Goal: Information Seeking & Learning: Learn about a topic

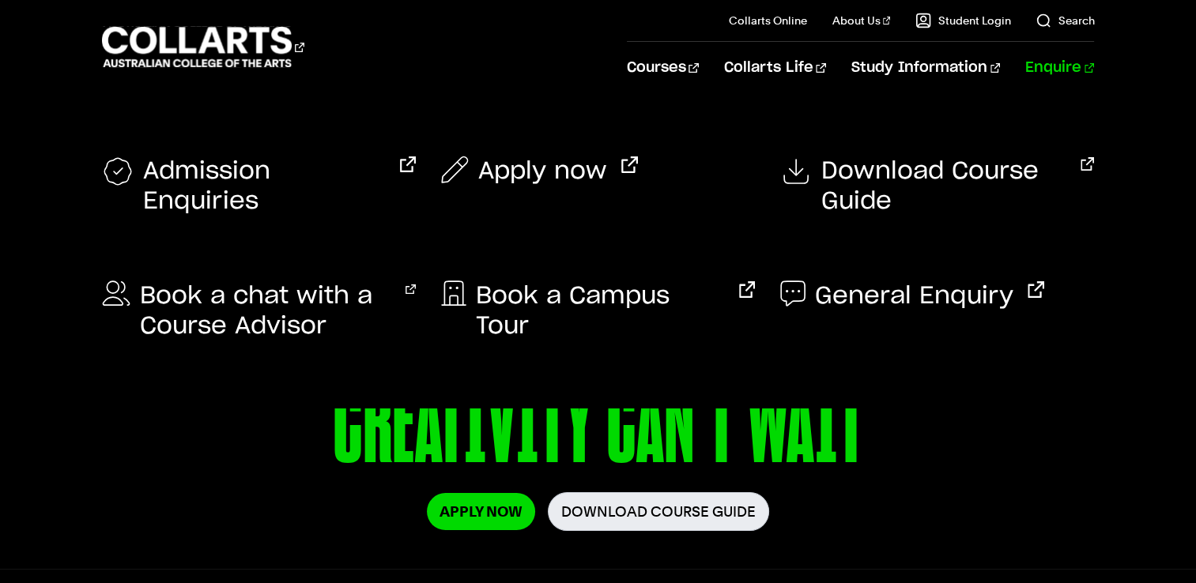
drag, startPoint x: 1083, startPoint y: 21, endPoint x: 1016, endPoint y: 55, distance: 75.3
click at [1083, 21] on link "Search" at bounding box center [1065, 21] width 58 height 16
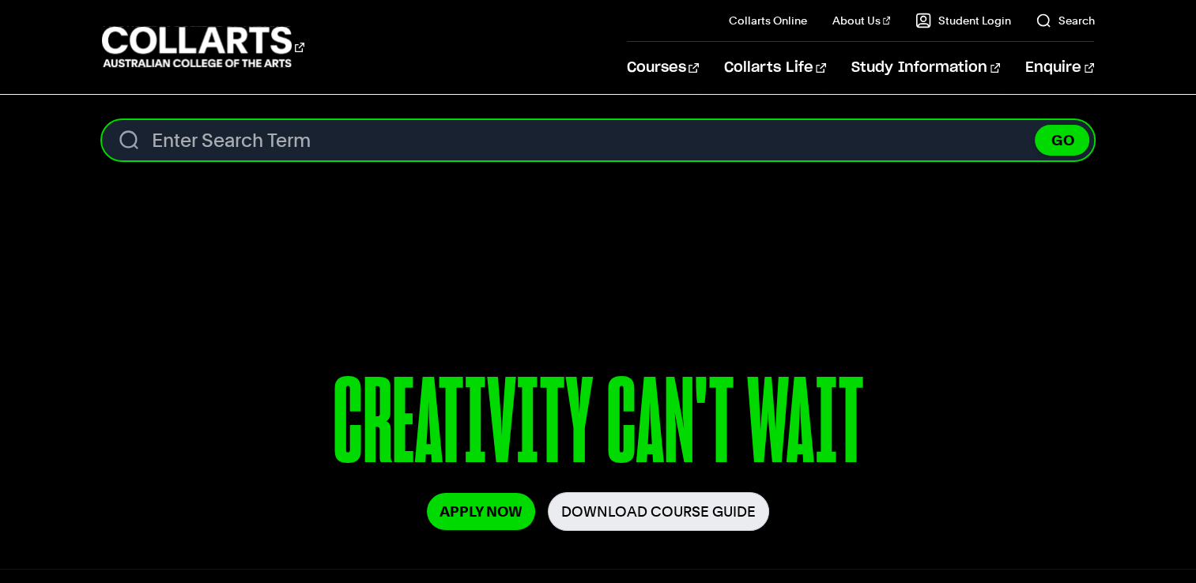
click at [606, 155] on input "Search content" at bounding box center [598, 140] width 993 height 40
paste input "118491G"
type input "118491G"
click at [1035, 125] on button "GO" at bounding box center [1062, 140] width 55 height 31
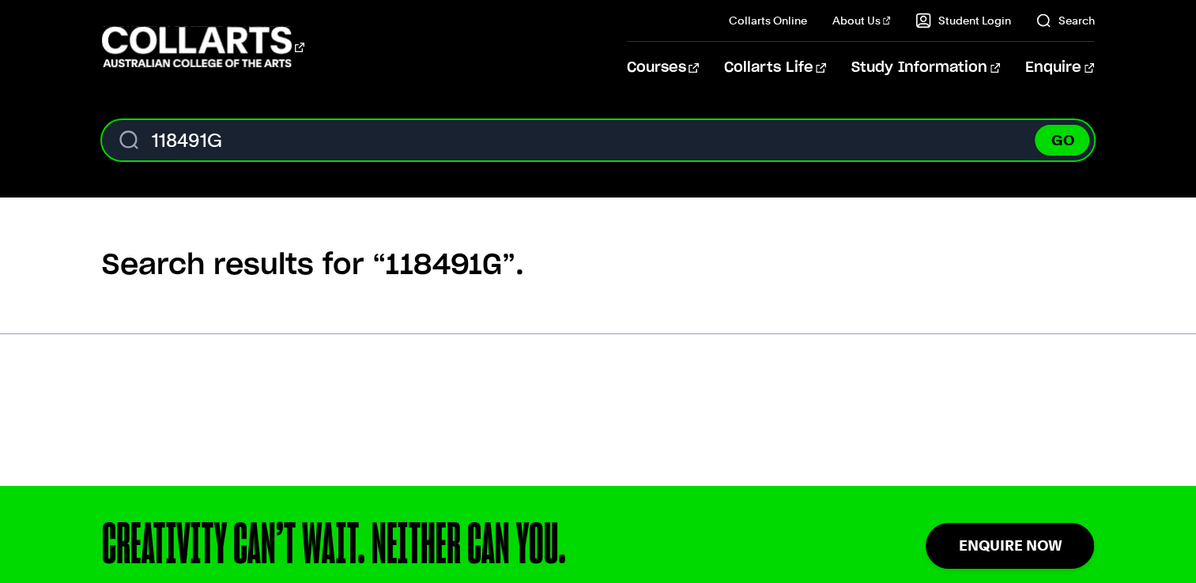
click at [547, 145] on input "118491G" at bounding box center [598, 140] width 993 height 40
paste input "Graduate Certificate of Creative Industries"
type input "Graduate Certificate of Creative Industries"
click at [1035, 125] on button "GO" at bounding box center [1062, 140] width 55 height 31
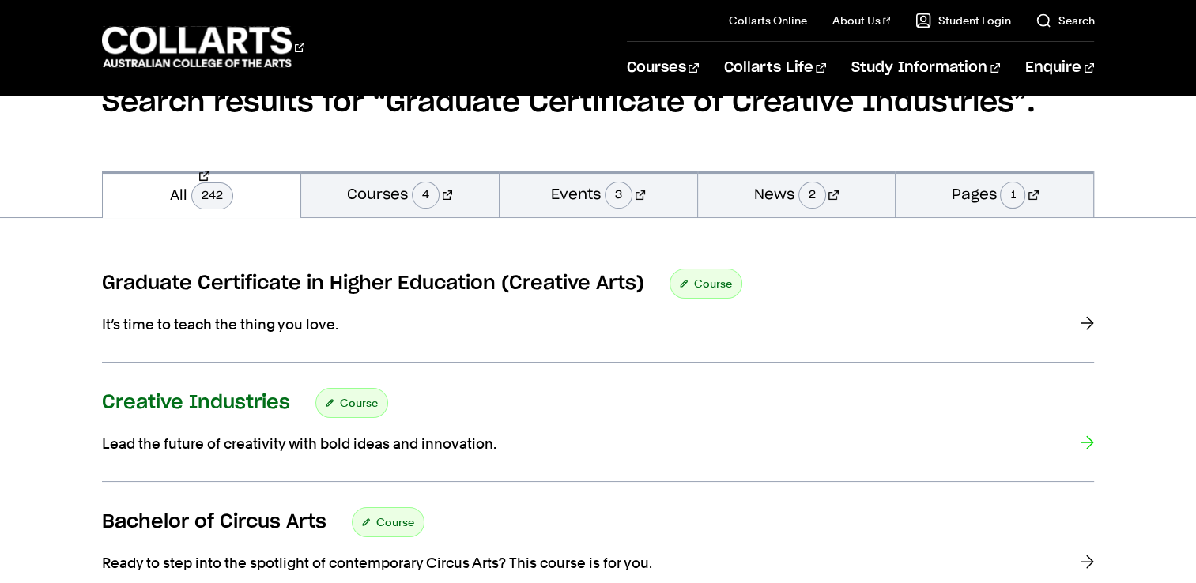
scroll to position [79, 0]
